Goal: Transaction & Acquisition: Purchase product/service

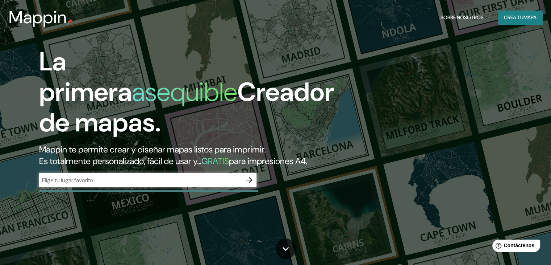
click at [379, 79] on div "La primera asequible Creador de mapas. Mappin te permite crear y diseñar mapas …" at bounding box center [275, 132] width 551 height 265
click at [113, 184] on input "text" at bounding box center [140, 180] width 203 height 8
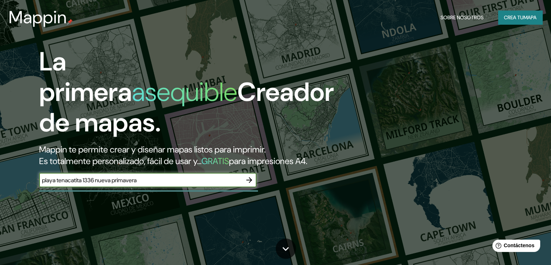
type input "playa tenacatita 1336 nueva primavera"
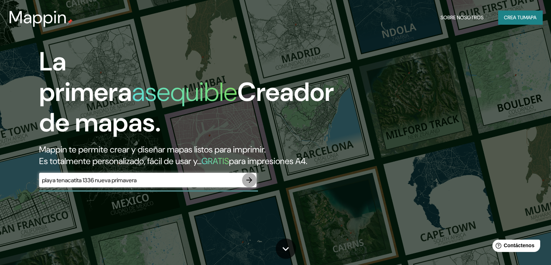
click at [251, 183] on icon "button" at bounding box center [250, 180] width 6 height 6
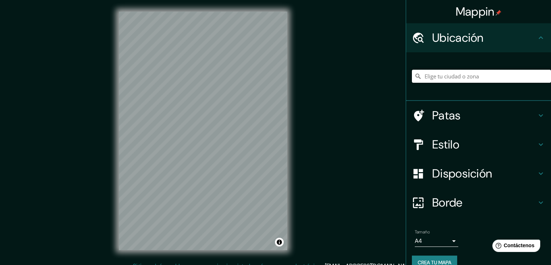
click at [442, 73] on input "Elige tu ciudad o zona" at bounding box center [481, 76] width 139 height 13
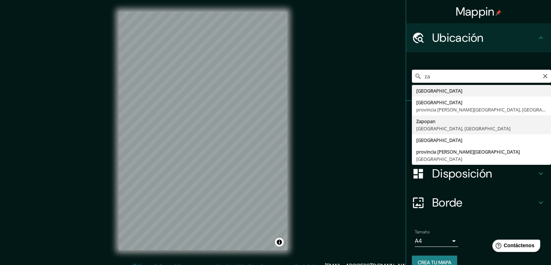
type input "Zapopan, [GEOGRAPHIC_DATA], [GEOGRAPHIC_DATA]"
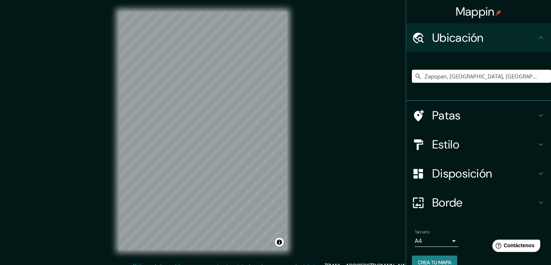
click at [448, 138] on font "Estilo" at bounding box center [445, 144] width 27 height 15
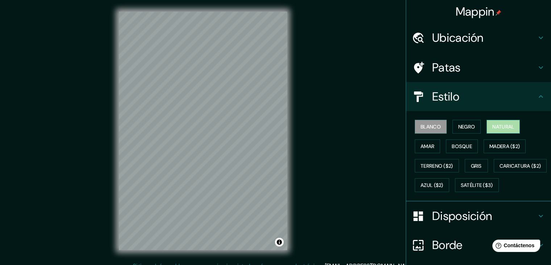
click at [494, 131] on button "Natural" at bounding box center [503, 127] width 33 height 14
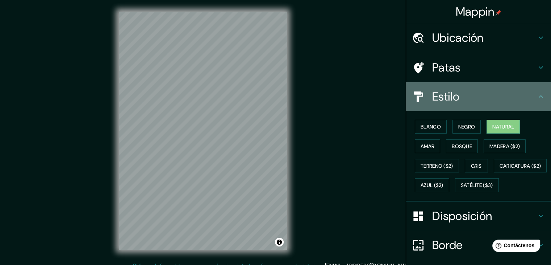
click at [470, 98] on h4 "Estilo" at bounding box center [484, 96] width 104 height 15
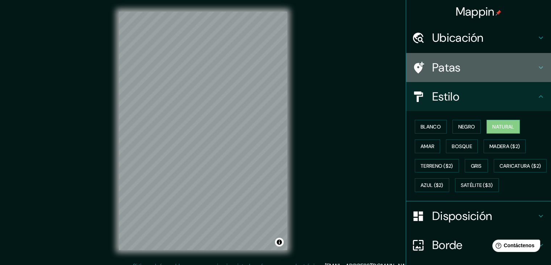
click at [446, 57] on div "Patas" at bounding box center [478, 67] width 145 height 29
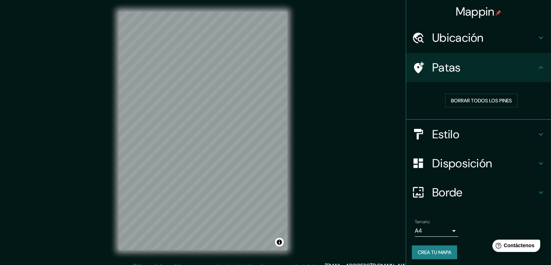
click at [444, 30] on font "Ubicación" at bounding box center [457, 37] width 51 height 15
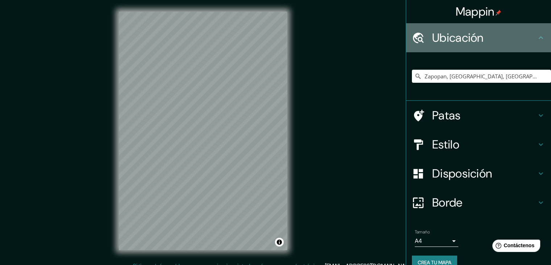
click at [440, 38] on font "Ubicación" at bounding box center [457, 37] width 51 height 15
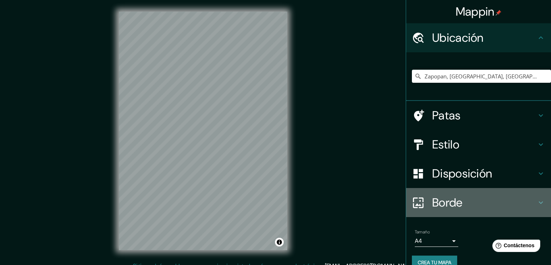
click at [435, 200] on font "Borde" at bounding box center [447, 202] width 30 height 15
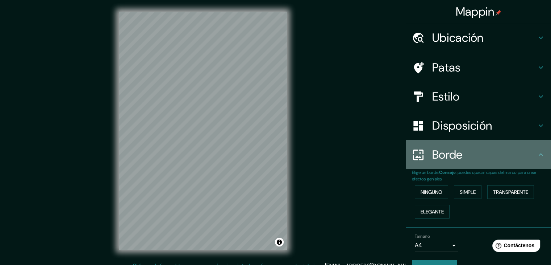
click at [424, 160] on div at bounding box center [422, 154] width 20 height 13
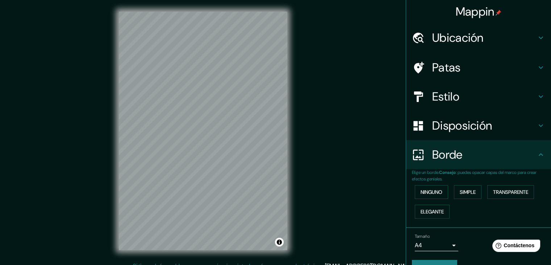
click at [293, 177] on div "© Mapbox © OpenStreetMap Improve this map" at bounding box center [203, 130] width 192 height 261
click at [265, 167] on div at bounding box center [265, 170] width 6 height 6
click at [245, 183] on div at bounding box center [246, 186] width 6 height 6
click at [245, 183] on div at bounding box center [245, 186] width 6 height 6
click at [464, 41] on font "Ubicación" at bounding box center [457, 37] width 51 height 15
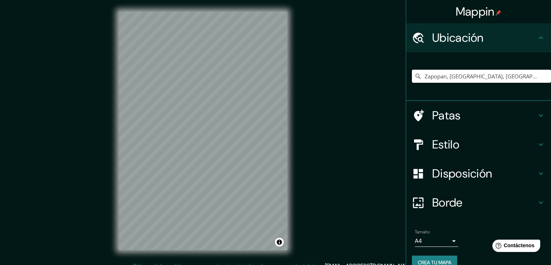
click at [453, 65] on div "Zapopan, [GEOGRAPHIC_DATA], [GEOGRAPHIC_DATA]" at bounding box center [481, 76] width 139 height 36
click at [454, 73] on input "Zapopan, [GEOGRAPHIC_DATA], [GEOGRAPHIC_DATA]" at bounding box center [481, 76] width 139 height 13
click at [543, 77] on icon "Claro" at bounding box center [546, 76] width 6 height 6
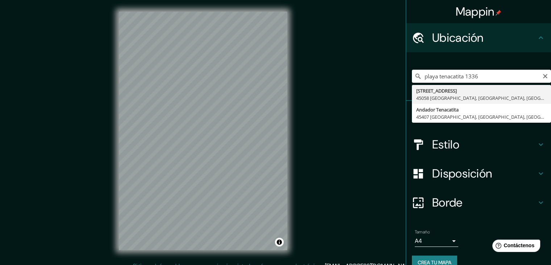
type input "[STREET_ADDRESS]"
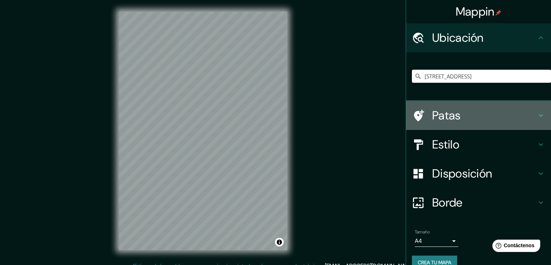
click at [439, 112] on font "Patas" at bounding box center [446, 115] width 29 height 15
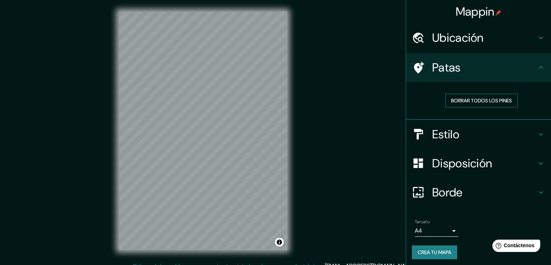
click at [458, 104] on font "Borrar todos los pines" at bounding box center [481, 100] width 61 height 9
click at [452, 96] on font "Borrar todos los pines" at bounding box center [481, 100] width 61 height 9
click at [432, 135] on font "Estilo" at bounding box center [445, 134] width 27 height 15
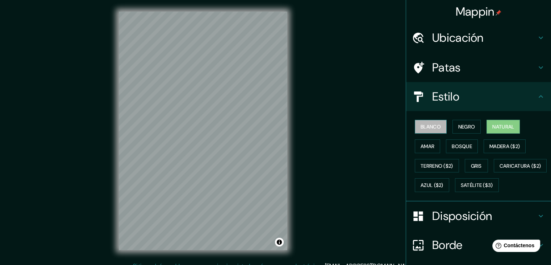
click at [422, 124] on font "Blanco" at bounding box center [431, 126] width 20 height 7
click at [459, 123] on font "Negro" at bounding box center [467, 126] width 17 height 7
click at [512, 127] on button "Natural" at bounding box center [503, 127] width 33 height 14
click at [452, 148] on font "Bosque" at bounding box center [462, 146] width 20 height 7
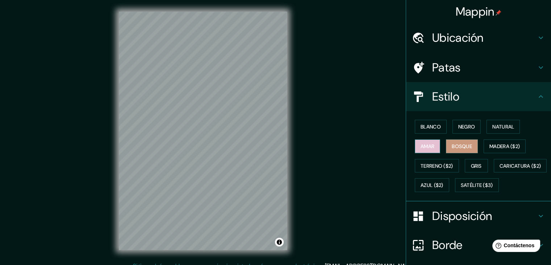
click at [423, 145] on font "Amar" at bounding box center [428, 146] width 14 height 7
click at [506, 124] on font "Natural" at bounding box center [504, 126] width 22 height 7
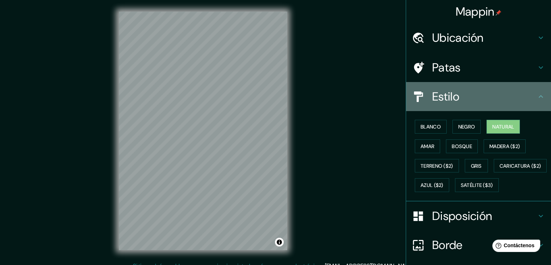
click at [477, 109] on div "Estilo" at bounding box center [478, 96] width 145 height 29
click at [464, 103] on h4 "Estilo" at bounding box center [484, 96] width 104 height 15
click at [537, 92] on icon at bounding box center [541, 96] width 9 height 9
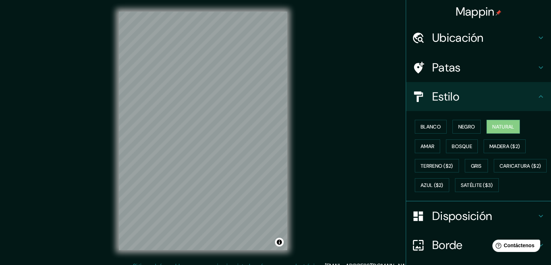
click at [537, 92] on icon at bounding box center [541, 96] width 9 height 9
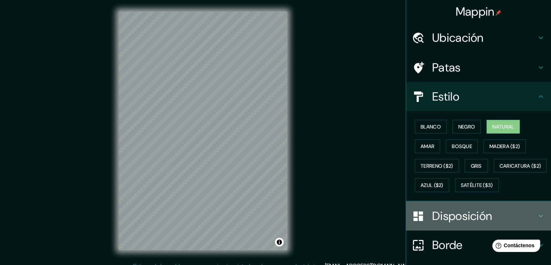
click at [462, 223] on font "Disposición" at bounding box center [462, 215] width 60 height 15
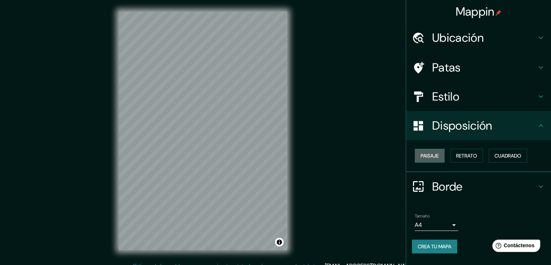
click at [426, 153] on font "Paisaje" at bounding box center [430, 155] width 18 height 7
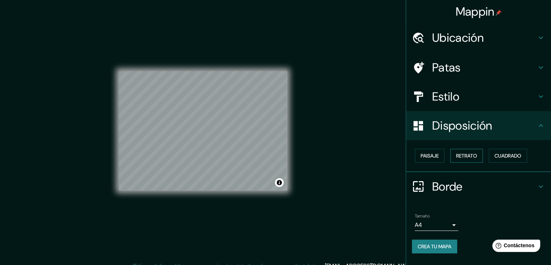
click at [465, 157] on font "Retrato" at bounding box center [466, 155] width 21 height 7
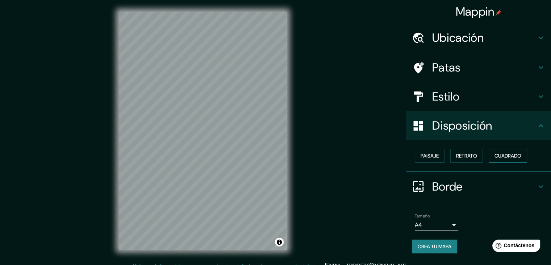
click at [493, 156] on button "Cuadrado" at bounding box center [508, 156] width 38 height 14
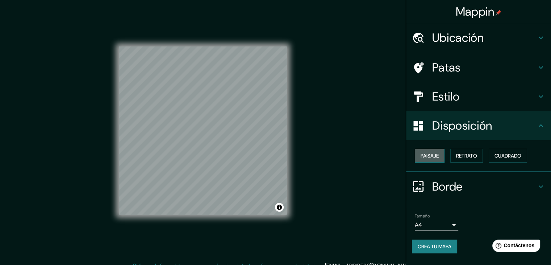
click at [436, 151] on font "Paisaje" at bounding box center [430, 155] width 18 height 9
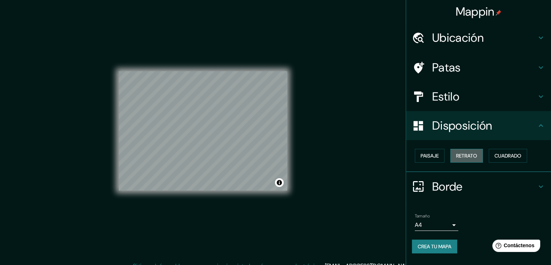
click at [463, 152] on font "Retrato" at bounding box center [466, 155] width 21 height 7
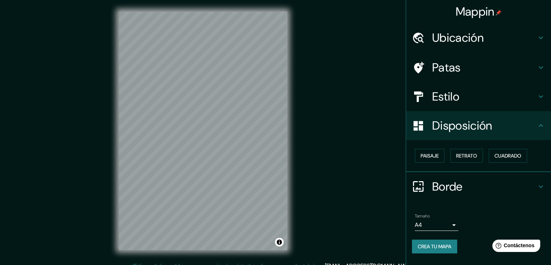
click at [487, 153] on div "Paisaje Retrato Cuadrado" at bounding box center [481, 156] width 139 height 20
click at [503, 153] on font "Cuadrado" at bounding box center [508, 155] width 27 height 7
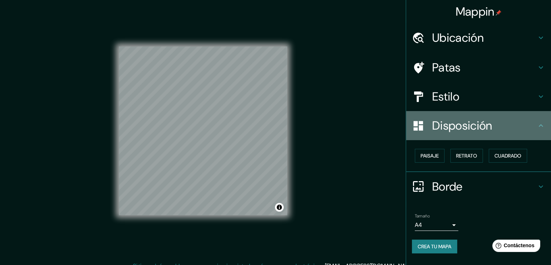
click at [486, 128] on font "Disposición" at bounding box center [462, 125] width 60 height 15
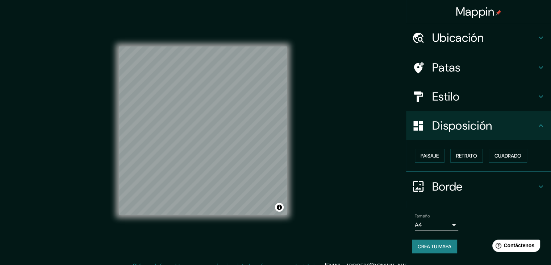
click at [452, 192] on font "Borde" at bounding box center [447, 186] width 30 height 15
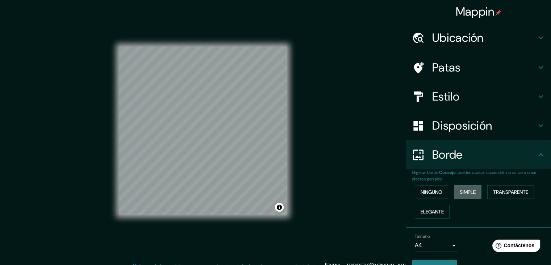
click at [464, 191] on font "Simple" at bounding box center [468, 192] width 16 height 7
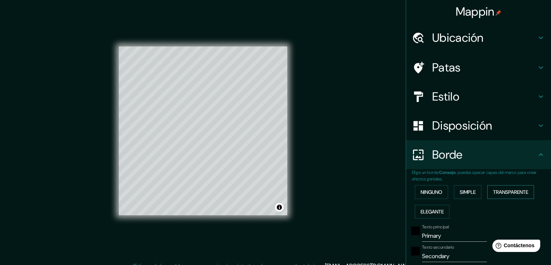
click at [500, 192] on font "Transparente" at bounding box center [510, 192] width 35 height 7
click at [431, 208] on font "Elegante" at bounding box center [432, 211] width 23 height 7
click at [425, 166] on div "Borde" at bounding box center [478, 154] width 145 height 29
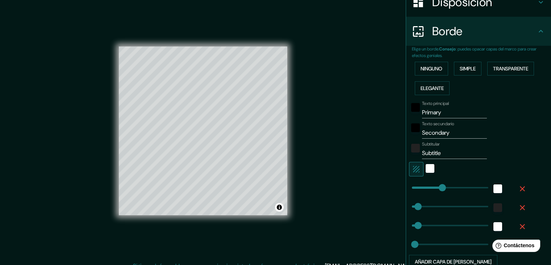
scroll to position [186, 0]
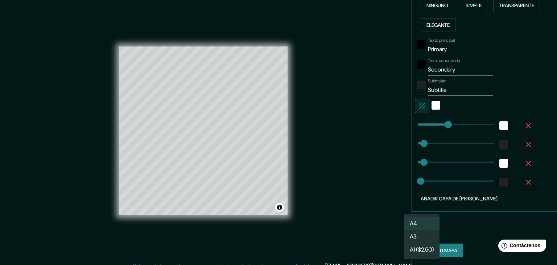
click at [417, 225] on body "Mappin Ubicación [STREET_ADDRESS] Patas Estilo Disposición Borde Elige un borde…" at bounding box center [278, 132] width 557 height 265
click at [415, 239] on font "A3" at bounding box center [413, 237] width 7 height 8
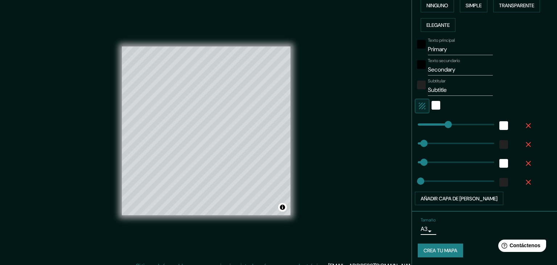
click at [413, 229] on body "Mappin Ubicación [STREET_ADDRESS] Patas Estilo Disposición Borde Elige un borde…" at bounding box center [278, 132] width 557 height 265
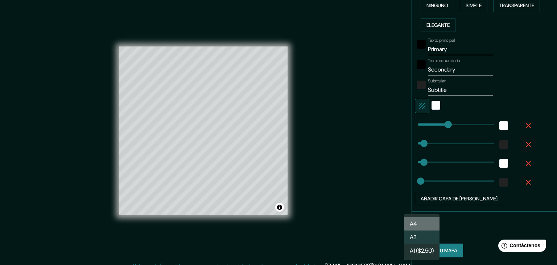
click at [411, 218] on li "A4" at bounding box center [422, 223] width 36 height 13
type input "single"
